Goal: Browse casually

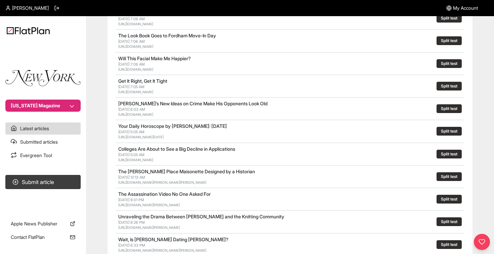
scroll to position [129, 0]
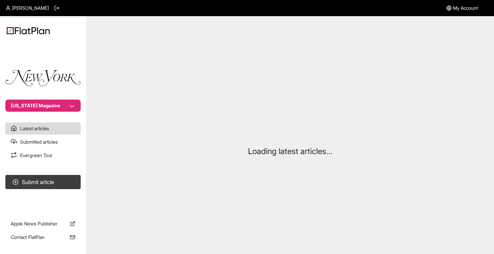
scroll to position [32, 0]
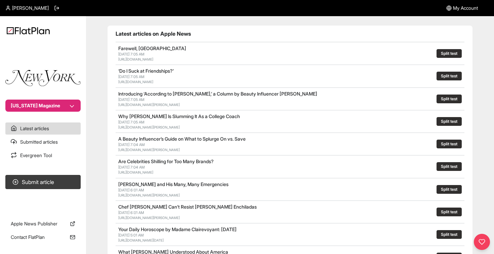
click at [153, 82] on link "[URL][DOMAIN_NAME]" at bounding box center [135, 82] width 35 height 4
click at [153, 174] on link "[URL][DOMAIN_NAME]" at bounding box center [135, 172] width 35 height 4
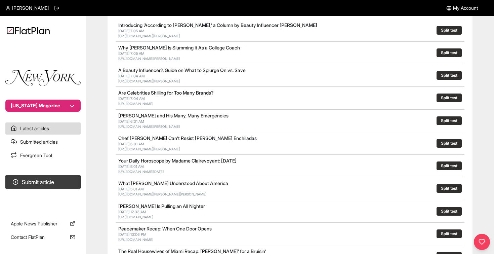
scroll to position [0, 0]
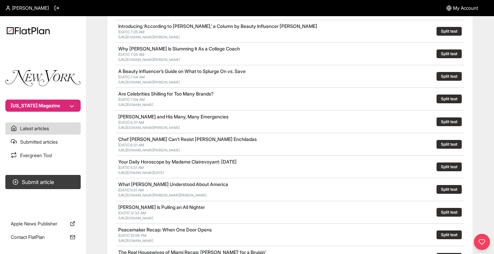
scroll to position [125, 0]
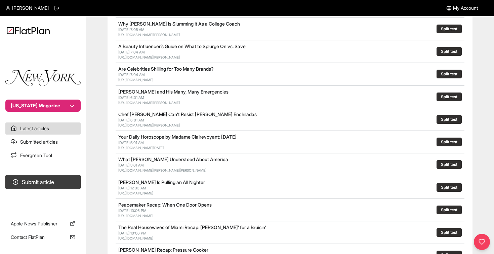
click at [160, 171] on link "[URL][DOMAIN_NAME][PERSON_NAME][PERSON_NAME]" at bounding box center [162, 170] width 88 height 4
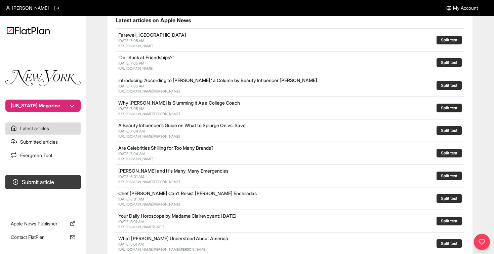
scroll to position [29, 0]
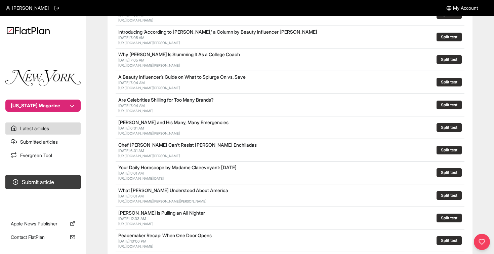
scroll to position [206, 0]
